Goal: Transaction & Acquisition: Purchase product/service

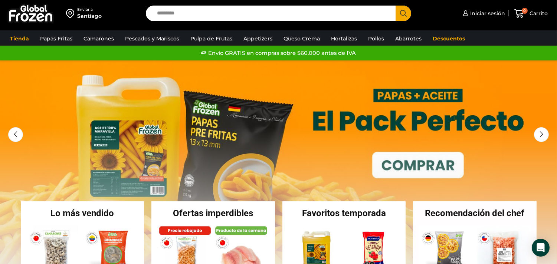
click at [201, 16] on input "Search input" at bounding box center [272, 14] width 239 height 16
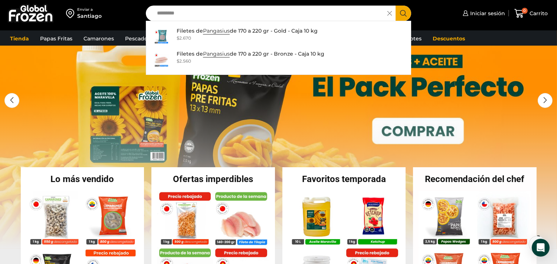
scroll to position [38, 0]
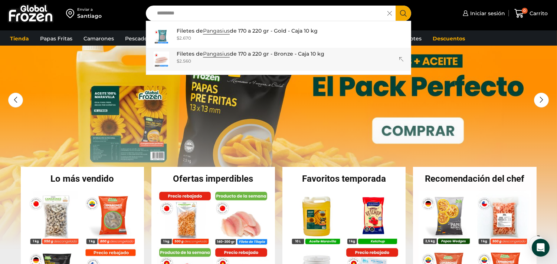
click at [198, 61] on div "$ 2.560" at bounding box center [251, 61] width 148 height 6
type input "**********"
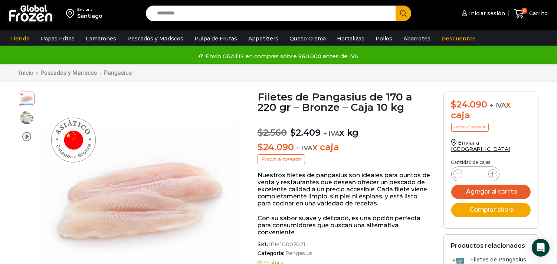
click at [492, 171] on icon at bounding box center [493, 174] width 6 height 6
click at [494, 171] on icon at bounding box center [493, 174] width 6 height 6
type input "*"
click at [492, 208] on button "Comprar ahora" at bounding box center [490, 210] width 79 height 14
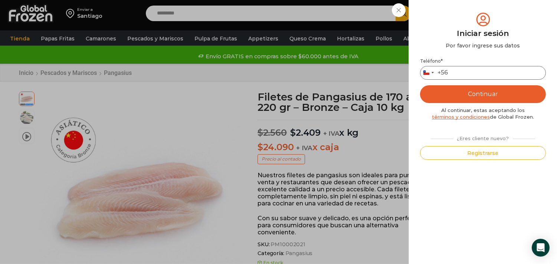
click at [468, 72] on input "Teléfono *" at bounding box center [483, 73] width 126 height 14
type input "*********"
click at [455, 93] on button "Continuar" at bounding box center [483, 94] width 126 height 18
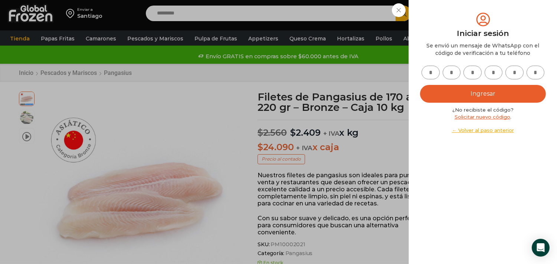
click at [491, 117] on link "Solicitar nuevo código" at bounding box center [482, 117] width 56 height 6
click at [427, 72] on input "text" at bounding box center [430, 73] width 18 height 14
type input "*"
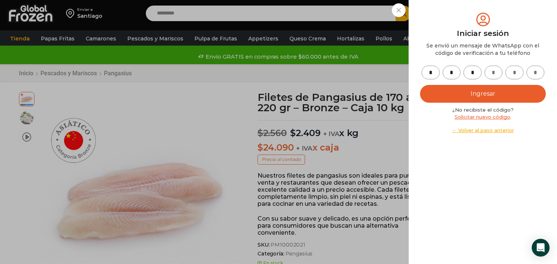
type input "*"
click at [491, 87] on button "Ingresar" at bounding box center [483, 94] width 126 height 18
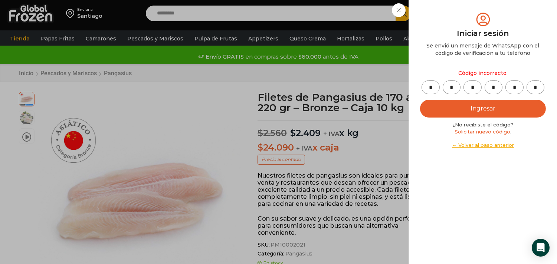
click at [481, 107] on button "Ingresar" at bounding box center [483, 109] width 126 height 18
click at [476, 134] on div "¿No recibiste el código? Solicitar nuevo código . ← Volver al paso anterior" at bounding box center [483, 134] width 126 height 27
click at [473, 132] on link "Solicitar nuevo código" at bounding box center [482, 132] width 56 height 6
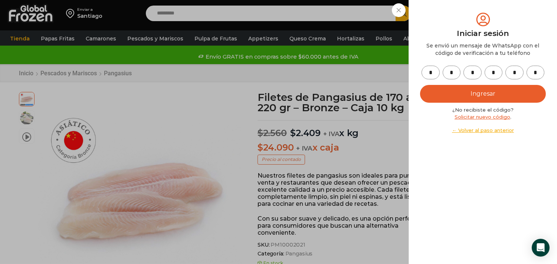
click at [539, 71] on input "*" at bounding box center [535, 73] width 18 height 14
click at [511, 73] on input "*" at bounding box center [514, 73] width 18 height 14
drag, startPoint x: 516, startPoint y: 73, endPoint x: 503, endPoint y: 73, distance: 12.6
click at [503, 73] on div "* * * * *" at bounding box center [483, 73] width 126 height 14
drag, startPoint x: 499, startPoint y: 71, endPoint x: 488, endPoint y: 71, distance: 11.1
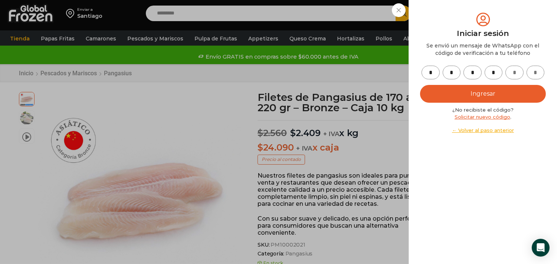
click at [488, 71] on input "*" at bounding box center [493, 73] width 18 height 14
drag, startPoint x: 476, startPoint y: 71, endPoint x: 465, endPoint y: 72, distance: 10.0
click at [465, 72] on input "*" at bounding box center [472, 73] width 18 height 14
drag, startPoint x: 456, startPoint y: 72, endPoint x: 447, endPoint y: 73, distance: 9.7
click at [447, 73] on input "*" at bounding box center [451, 73] width 18 height 14
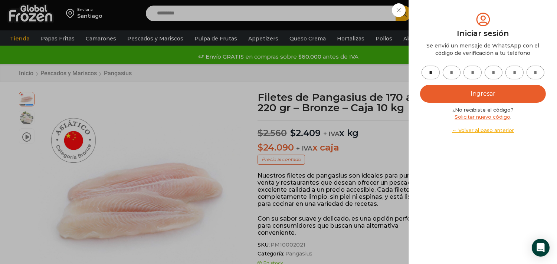
click at [438, 72] on input "*" at bounding box center [430, 73] width 18 height 14
drag, startPoint x: 431, startPoint y: 72, endPoint x: 425, endPoint y: 72, distance: 5.6
click at [425, 72] on input "text" at bounding box center [430, 73] width 18 height 14
click at [450, 76] on input "text" at bounding box center [451, 73] width 18 height 14
type input "*"
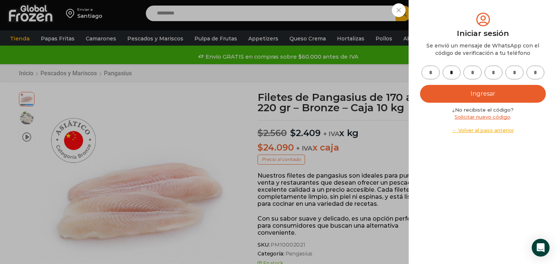
type input "*"
click at [474, 95] on button "Ingresar" at bounding box center [483, 94] width 126 height 18
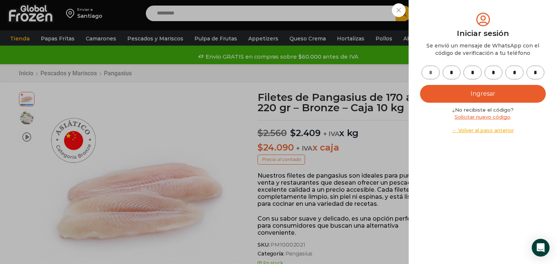
click at [430, 72] on input "text" at bounding box center [430, 73] width 18 height 14
type input "*"
click at [467, 93] on button "Ingresar" at bounding box center [483, 94] width 126 height 18
type input "*"
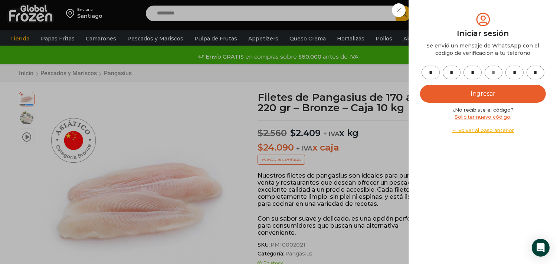
type input "*"
click at [501, 94] on button "Ingresar" at bounding box center [483, 94] width 126 height 18
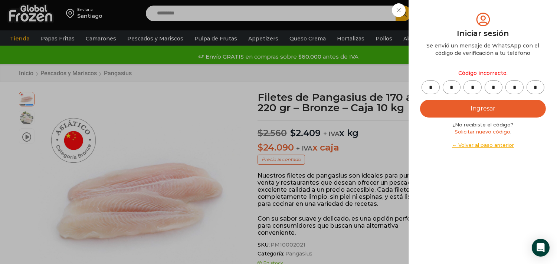
click at [485, 145] on link "← Volver al paso anterior" at bounding box center [483, 145] width 126 height 7
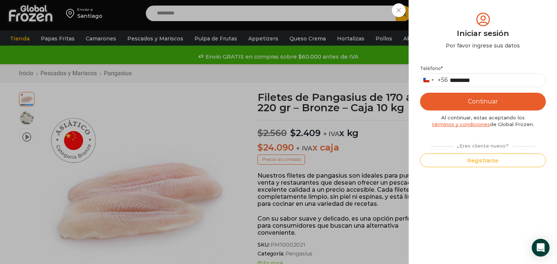
click at [481, 101] on button "Continuar" at bounding box center [483, 102] width 126 height 18
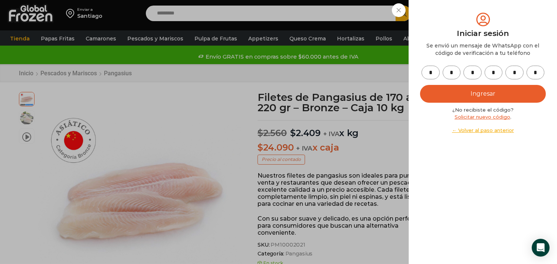
click at [476, 95] on button "Ingresar" at bounding box center [483, 94] width 126 height 18
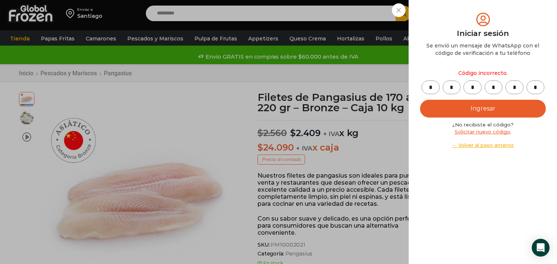
click at [479, 130] on link "Solicitar nuevo código" at bounding box center [482, 132] width 56 height 6
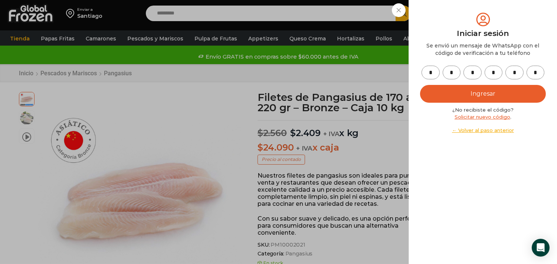
click at [424, 77] on input "*" at bounding box center [430, 73] width 18 height 14
type input "*"
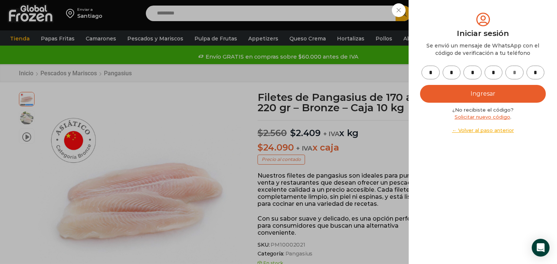
type input "*"
click at [457, 76] on input "*" at bounding box center [451, 73] width 18 height 14
type input "*"
click at [432, 71] on input "*" at bounding box center [430, 73] width 18 height 14
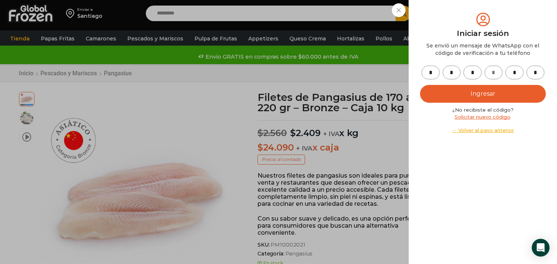
type input "*"
click at [432, 71] on input "*" at bounding box center [430, 73] width 18 height 14
drag, startPoint x: 536, startPoint y: 71, endPoint x: 531, endPoint y: 73, distance: 5.4
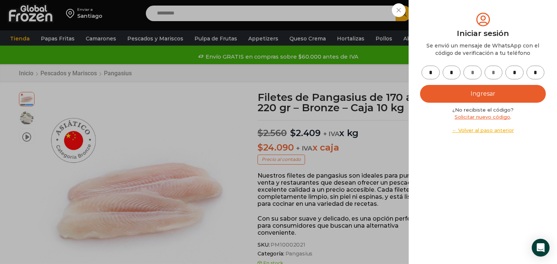
click at [531, 73] on input "*" at bounding box center [535, 73] width 18 height 14
click at [538, 73] on input "*" at bounding box center [535, 73] width 18 height 14
click at [428, 72] on input "text" at bounding box center [430, 73] width 18 height 14
type input "*"
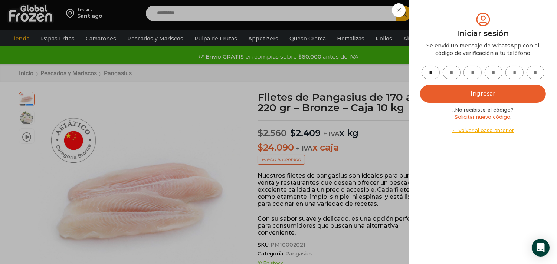
type input "*"
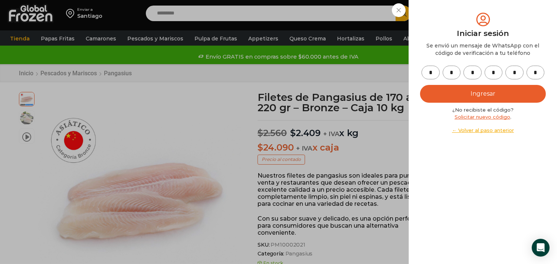
click at [482, 93] on button "Ingresar" at bounding box center [483, 94] width 126 height 18
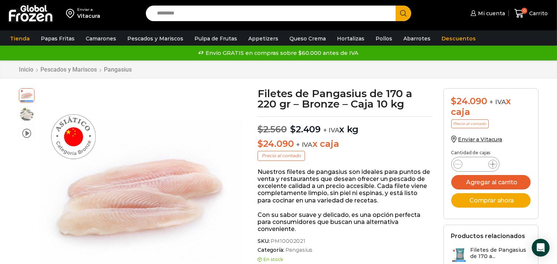
click at [492, 163] on icon at bounding box center [493, 164] width 6 height 6
type input "*"
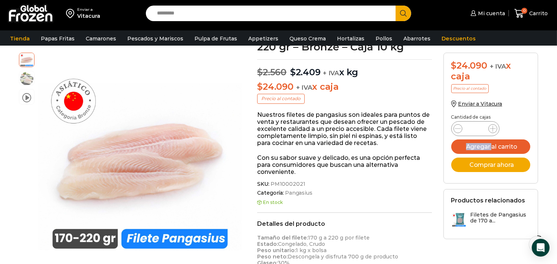
scroll to position [61, 0]
click at [484, 164] on button "Comprar ahora" at bounding box center [490, 165] width 79 height 14
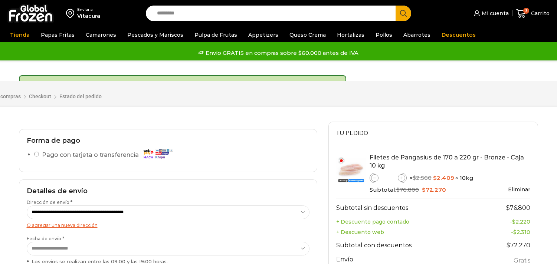
select select "*"
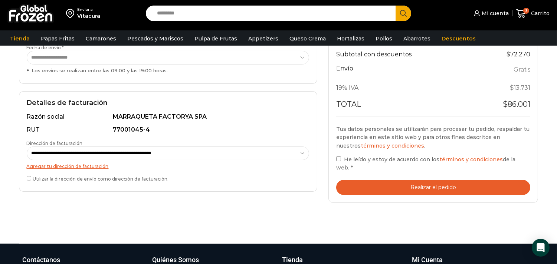
scroll to position [195, 0]
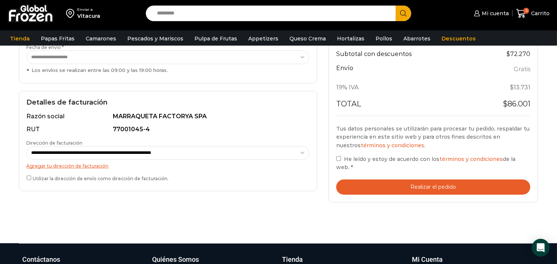
click at [427, 180] on button "Realizar el pedido" at bounding box center [433, 187] width 194 height 15
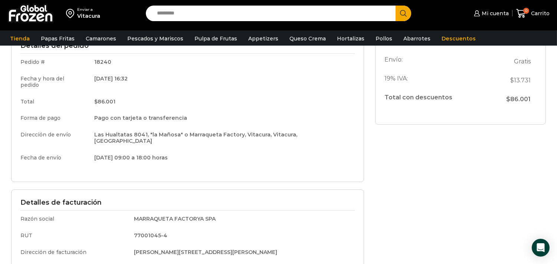
scroll to position [111, 0]
